Goal: Task Accomplishment & Management: Complete application form

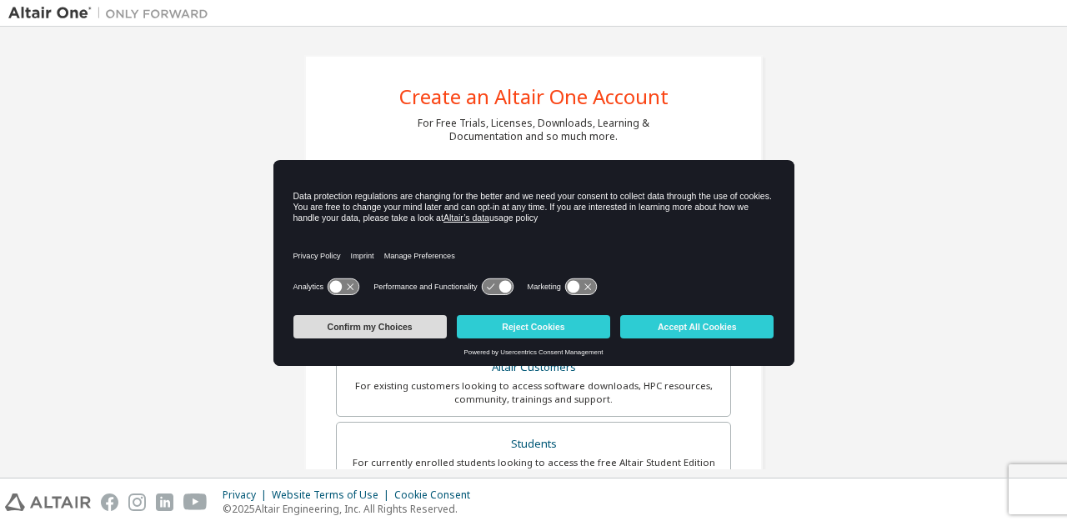
click at [402, 329] on button "Confirm my Choices" at bounding box center [370, 326] width 153 height 23
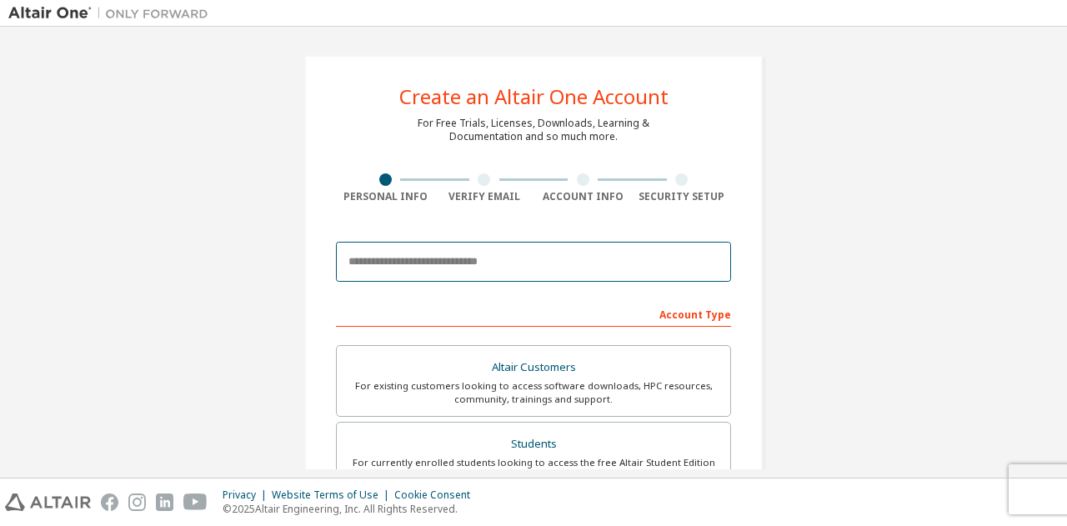
click at [428, 267] on input "email" at bounding box center [533, 262] width 395 height 40
type input "**********"
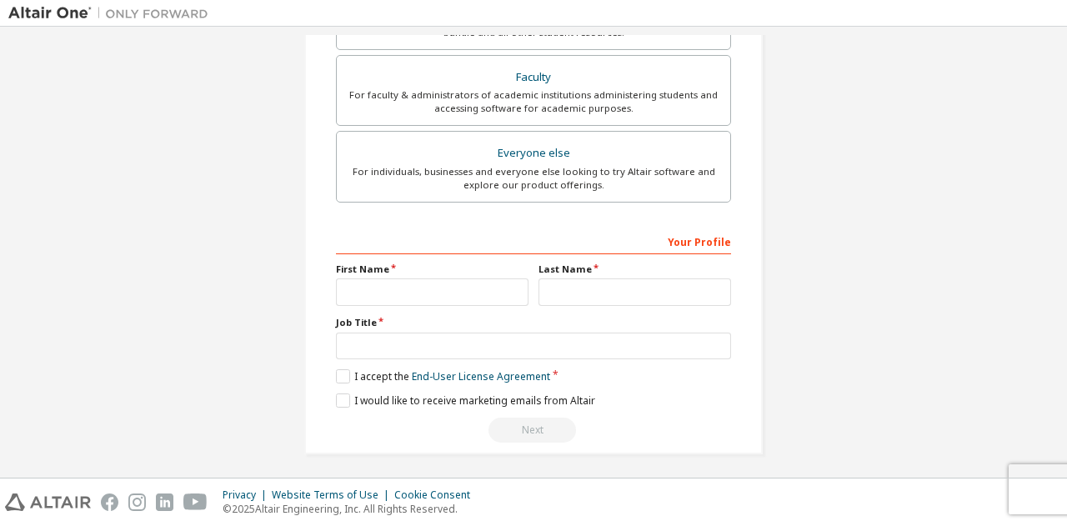
scroll to position [444, 0]
click at [478, 297] on input "text" at bounding box center [432, 292] width 193 height 28
type input "****"
type input "******"
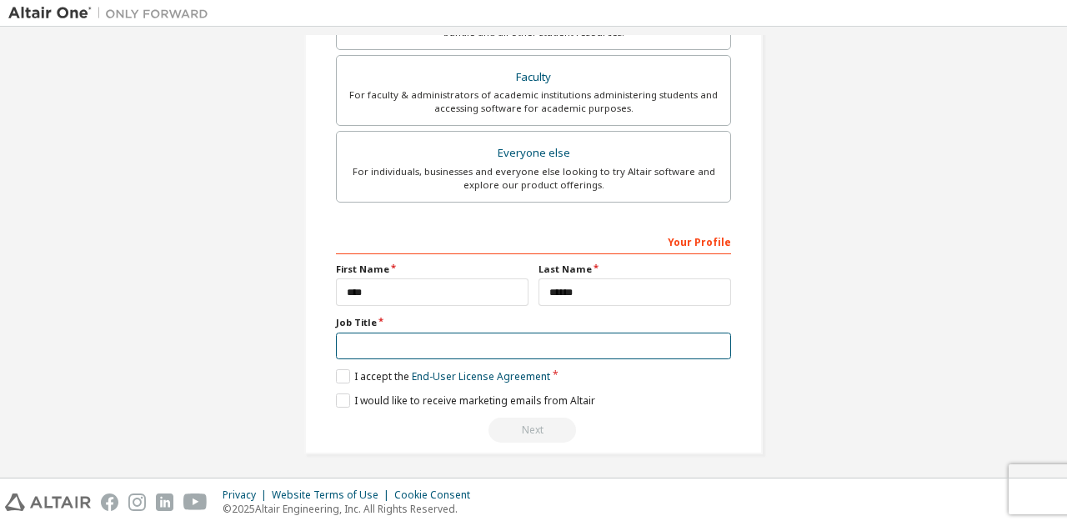
click at [447, 336] on input "text" at bounding box center [533, 347] width 395 height 28
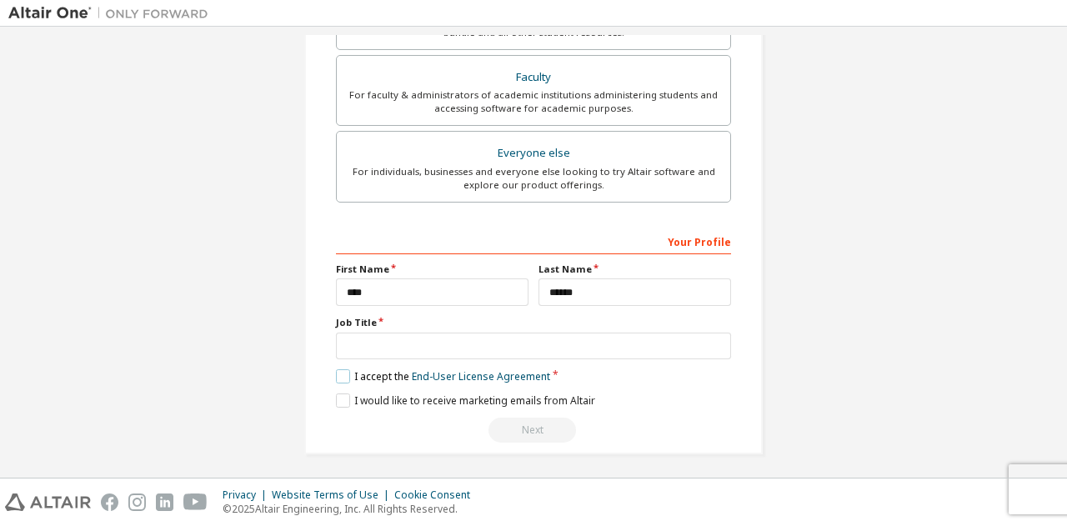
click at [344, 374] on label "I accept the End-User License Agreement" at bounding box center [443, 376] width 214 height 14
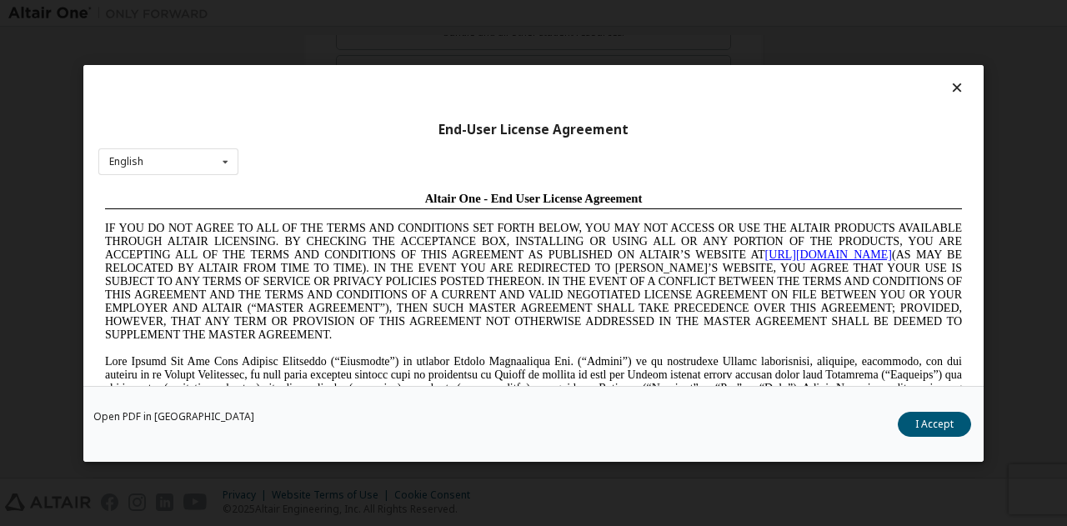
scroll to position [0, 0]
click at [926, 424] on button "I Accept" at bounding box center [934, 423] width 73 height 25
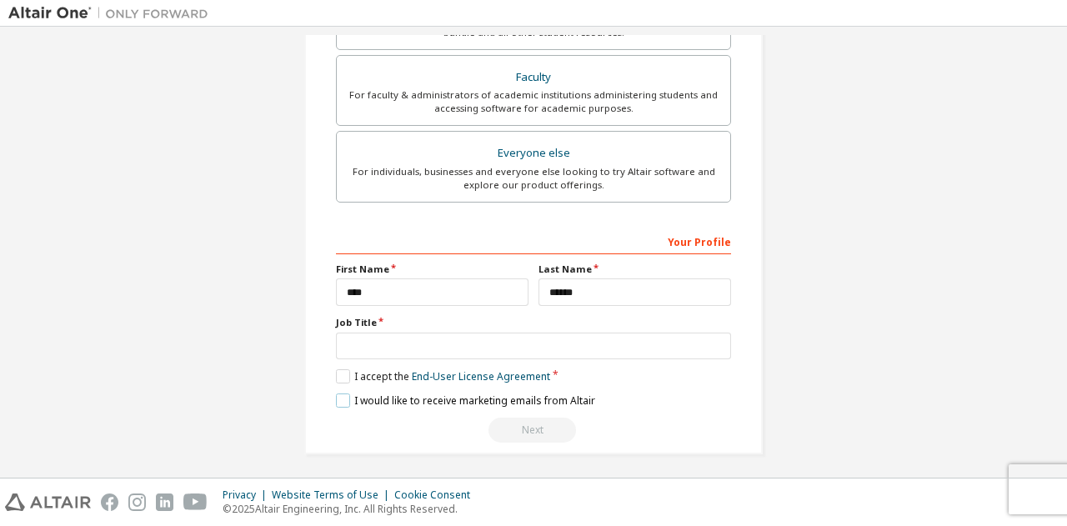
click at [340, 394] on label "I would like to receive marketing emails from Altair" at bounding box center [465, 401] width 259 height 14
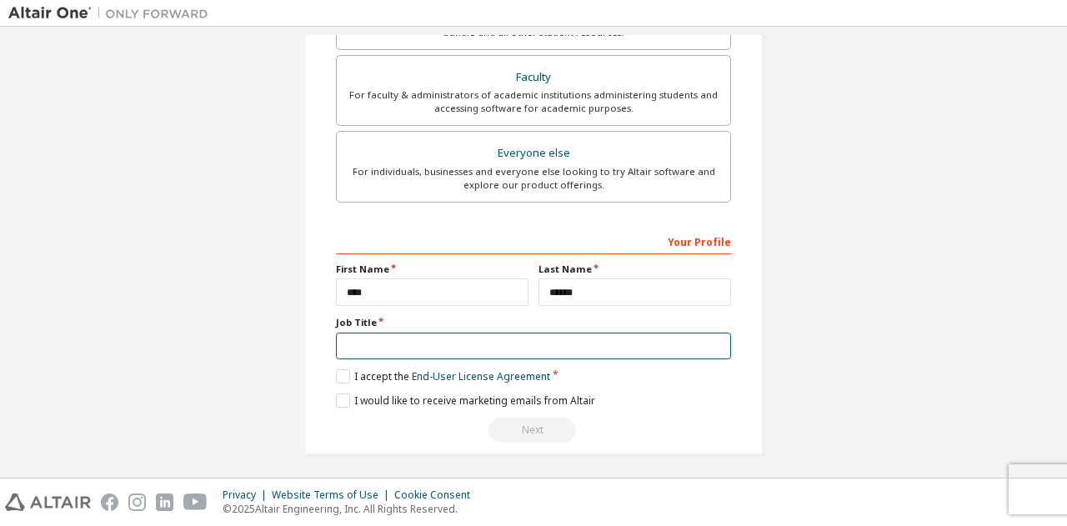
click at [465, 345] on input "text" at bounding box center [533, 347] width 395 height 28
type input "*"
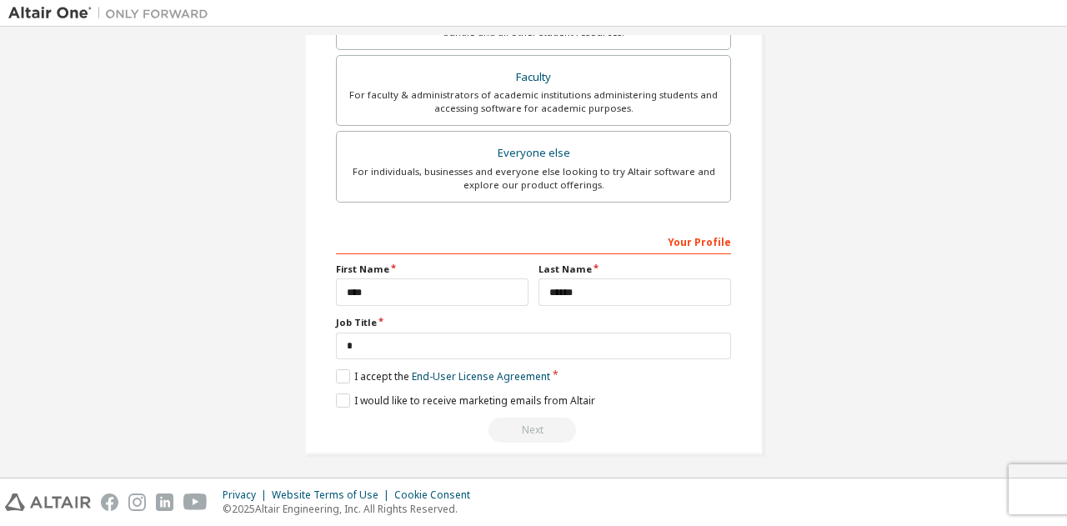
click at [526, 423] on div "Next" at bounding box center [533, 430] width 395 height 25
click at [702, 228] on div "Your Profile" at bounding box center [533, 241] width 395 height 27
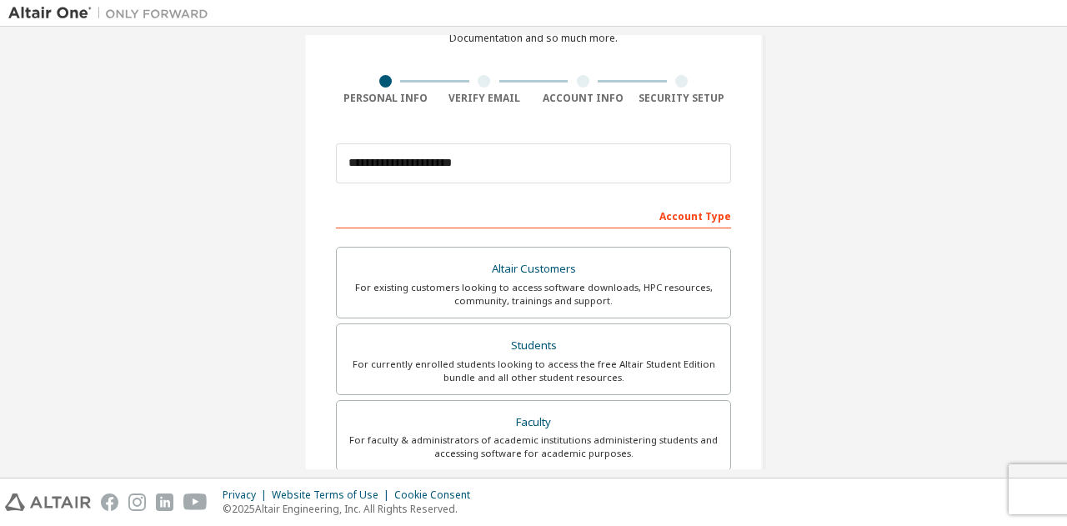
scroll to position [95, 0]
